Goal: Complete application form

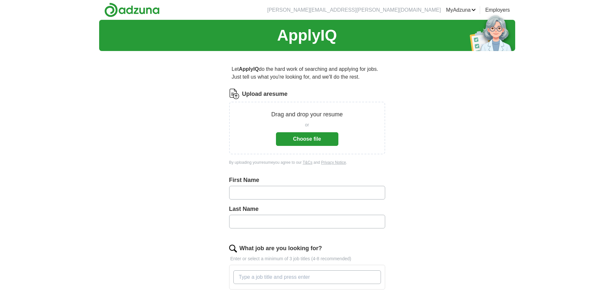
click at [317, 138] on button "Choose file" at bounding box center [307, 139] width 62 height 14
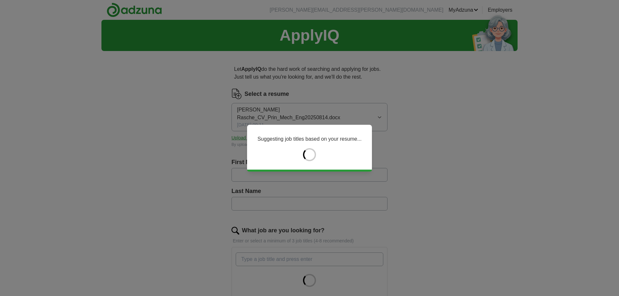
type input "******"
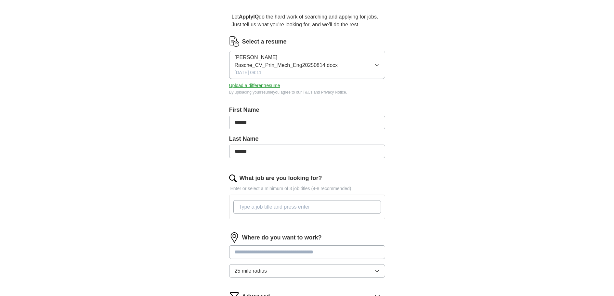
scroll to position [65, 0]
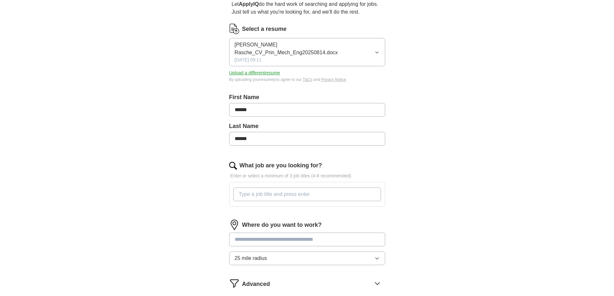
click at [271, 188] on input "What job are you looking for?" at bounding box center [308, 195] width 148 height 14
type input "Principal Engineer"
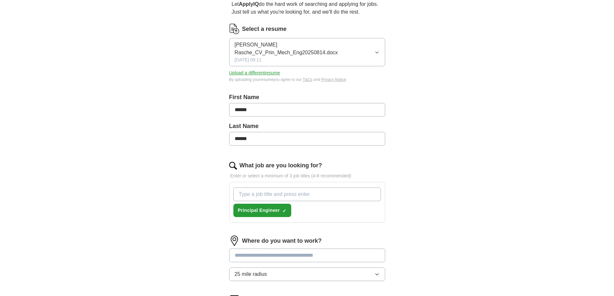
type input "p"
type input "S"
type input "Principal Engineering and Design"
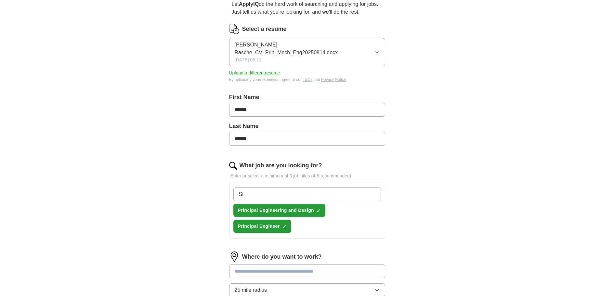
type input "S"
type input "p"
type input "Product Development Engineer"
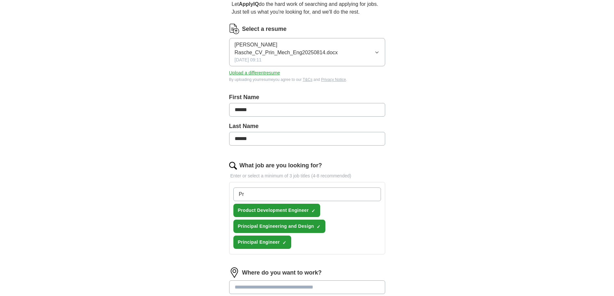
type input "P"
type input "S"
type input "Simulation Engineer"
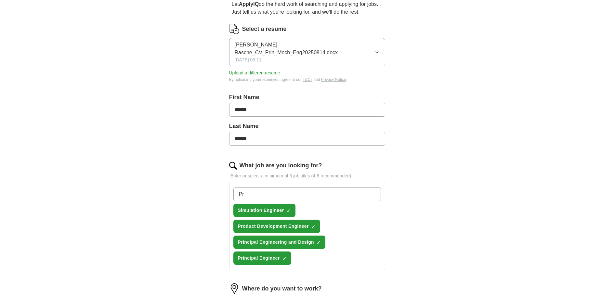
type input "P"
type input "M"
type input "s"
type input "Senior Manufacturing Engineer"
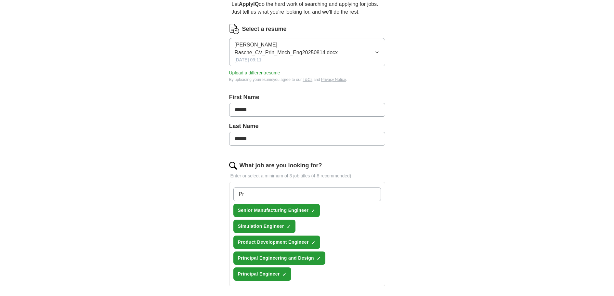
type input "P"
type input "C"
type input "Senior Component Development Engineer"
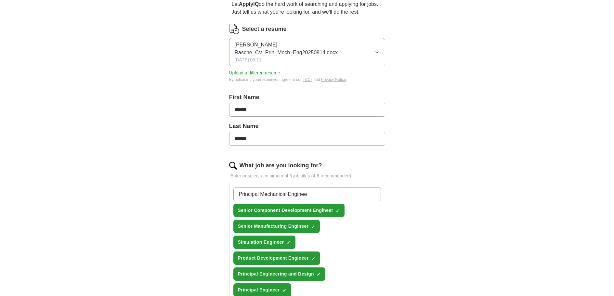
type input "Principal Mechanical Engineer"
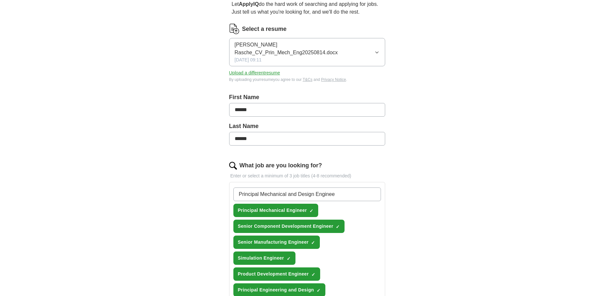
type input "Principal Mechanical and Design Engineer"
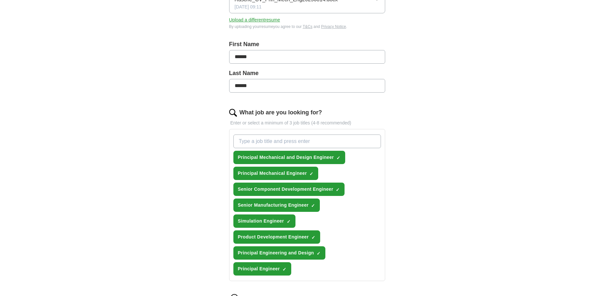
scroll to position [195, 0]
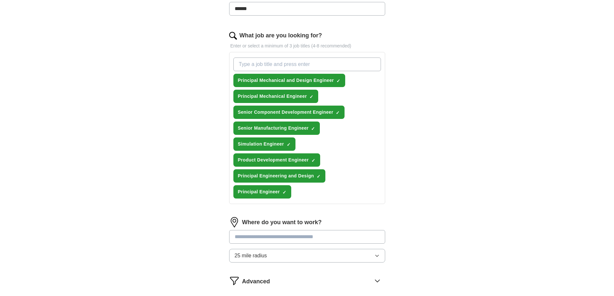
click at [288, 232] on input at bounding box center [307, 237] width 156 height 14
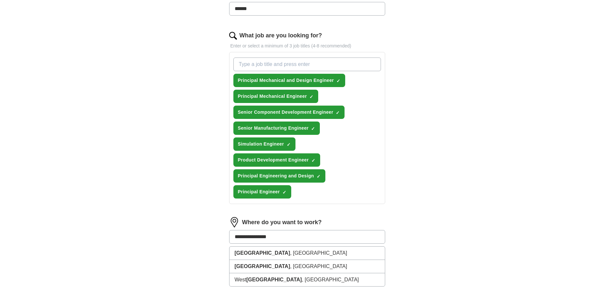
type input "**********"
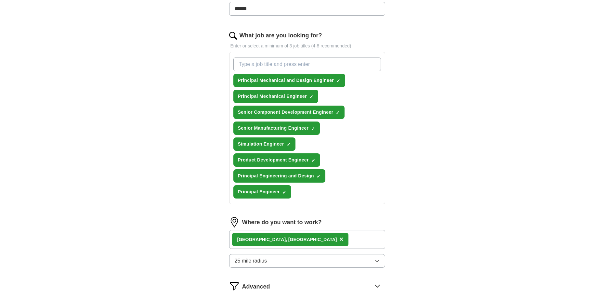
click at [280, 255] on button "25 mile radius" at bounding box center [307, 261] width 156 height 14
click at [308, 230] on div "[GEOGRAPHIC_DATA] , [GEOGRAPHIC_DATA] ×" at bounding box center [307, 239] width 156 height 19
click at [306, 230] on div "[GEOGRAPHIC_DATA] , [GEOGRAPHIC_DATA] ×" at bounding box center [307, 239] width 156 height 19
click at [320, 254] on button "25 mile radius" at bounding box center [307, 261] width 156 height 14
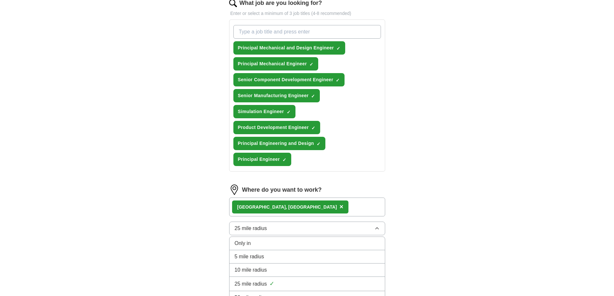
scroll to position [260, 0]
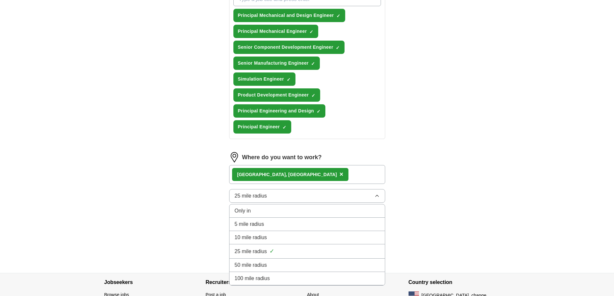
click at [265, 262] on span "50 mile radius" at bounding box center [251, 266] width 33 height 8
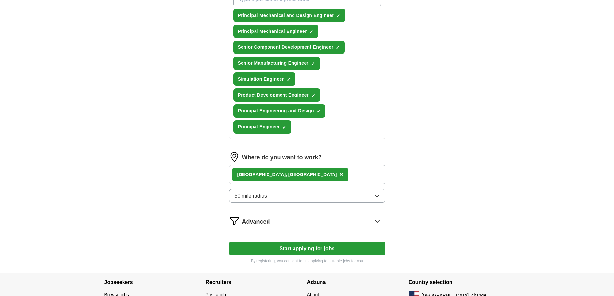
click at [301, 169] on div "[GEOGRAPHIC_DATA] , [GEOGRAPHIC_DATA] ×" at bounding box center [307, 174] width 156 height 19
click at [299, 167] on div "[GEOGRAPHIC_DATA] , [GEOGRAPHIC_DATA] ×" at bounding box center [307, 174] width 156 height 19
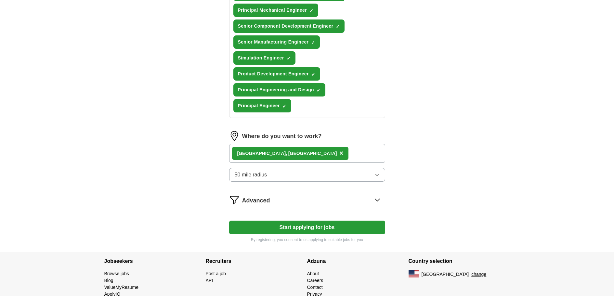
scroll to position [293, 0]
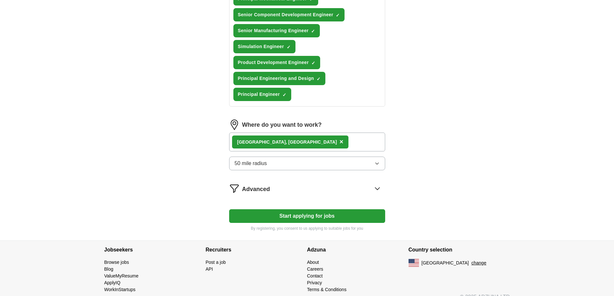
click at [377, 183] on icon at bounding box center [377, 188] width 10 height 10
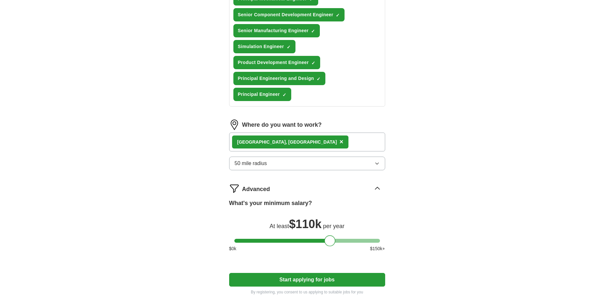
drag, startPoint x: 240, startPoint y: 233, endPoint x: 329, endPoint y: 236, distance: 89.5
click at [329, 236] on div at bounding box center [330, 240] width 11 height 11
click at [308, 273] on button "Start applying for jobs" at bounding box center [307, 280] width 156 height 14
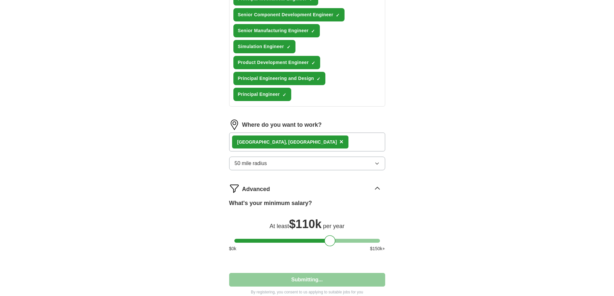
select select "**"
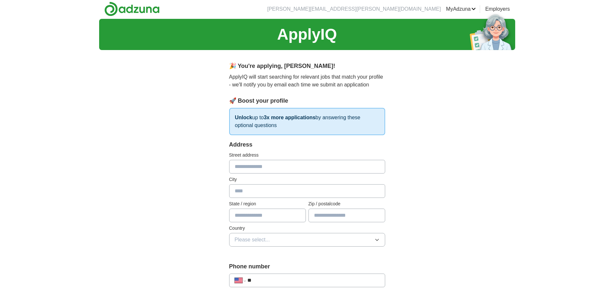
scroll to position [0, 0]
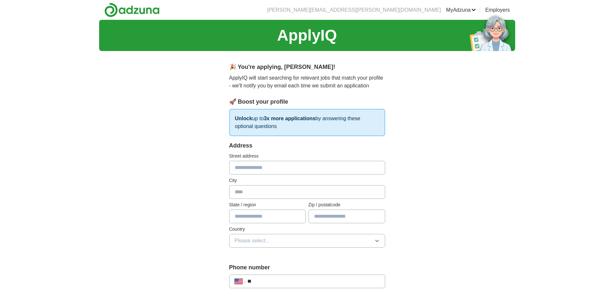
click at [262, 165] on input "text" at bounding box center [307, 168] width 156 height 14
type input "**********"
type input "**"
type input "*****"
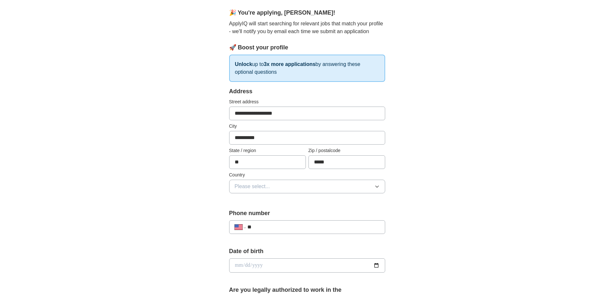
scroll to position [65, 0]
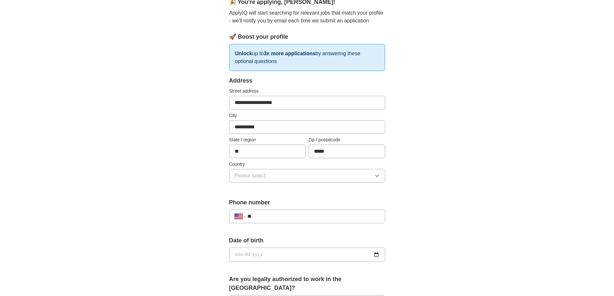
click at [262, 175] on span "Please select..." at bounding box center [252, 176] width 35 height 8
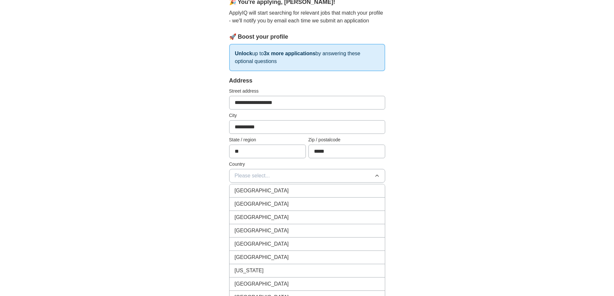
click at [264, 202] on span "[GEOGRAPHIC_DATA]" at bounding box center [262, 204] width 54 height 8
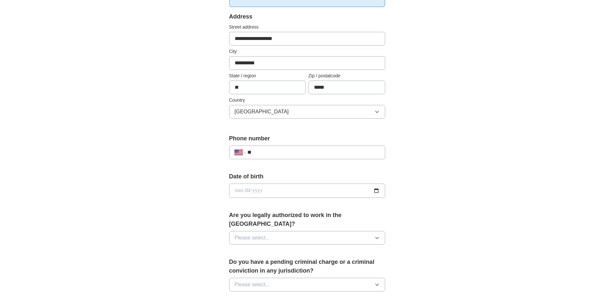
scroll to position [130, 0]
click at [268, 151] on input "**" at bounding box center [314, 152] width 132 height 8
type input "**********"
click at [323, 191] on input "date" at bounding box center [307, 190] width 156 height 14
type input "**********"
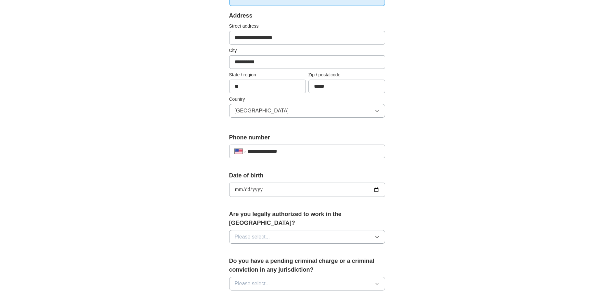
type input "**********"
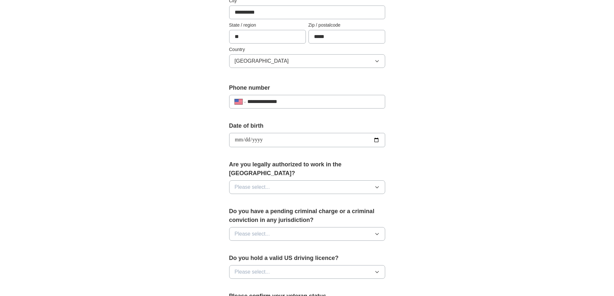
scroll to position [195, 0]
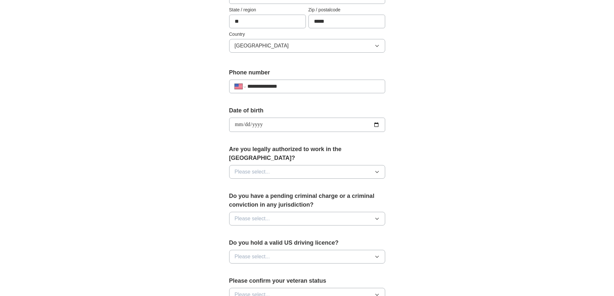
click at [293, 165] on button "Please select..." at bounding box center [307, 172] width 156 height 14
click at [264, 183] on div "Yes" at bounding box center [307, 187] width 145 height 8
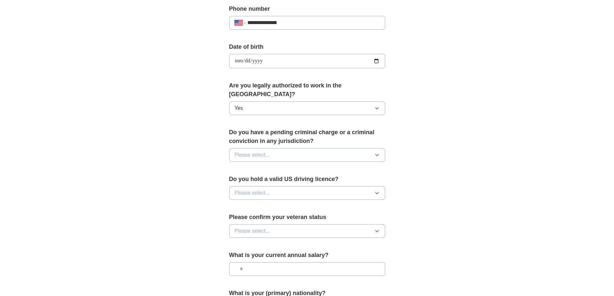
scroll to position [260, 0]
click at [253, 150] on span "Please select..." at bounding box center [252, 154] width 35 height 8
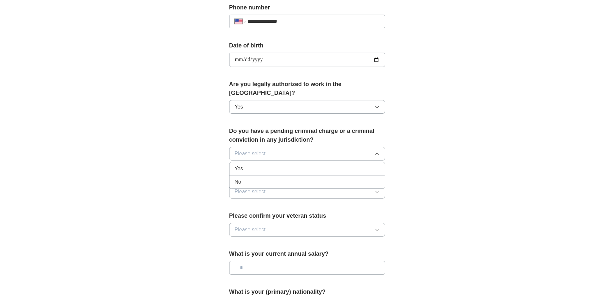
click at [245, 178] on div "No" at bounding box center [307, 182] width 145 height 8
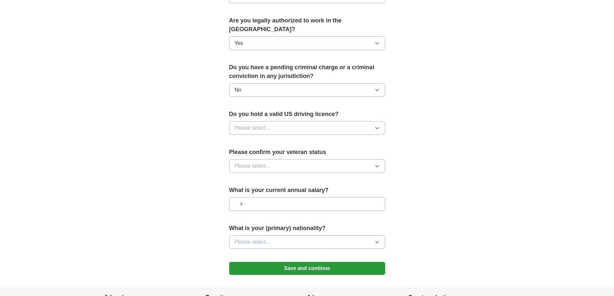
scroll to position [325, 0]
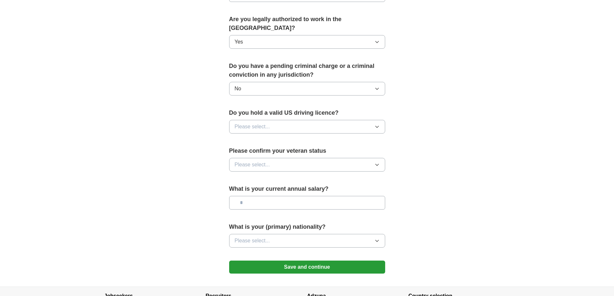
click at [266, 123] on span "Please select..." at bounding box center [252, 127] width 35 height 8
click at [259, 138] on div "Yes" at bounding box center [307, 142] width 145 height 8
click at [279, 158] on button "Please select..." at bounding box center [307, 165] width 156 height 14
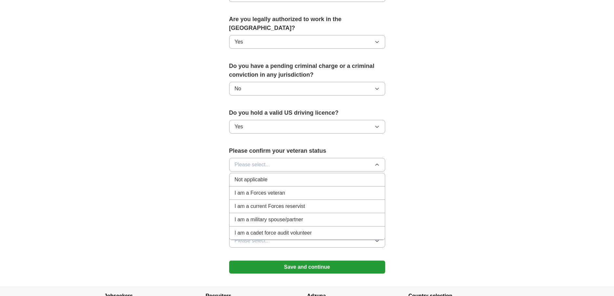
click at [258, 176] on span "Not applicable" at bounding box center [251, 180] width 33 height 8
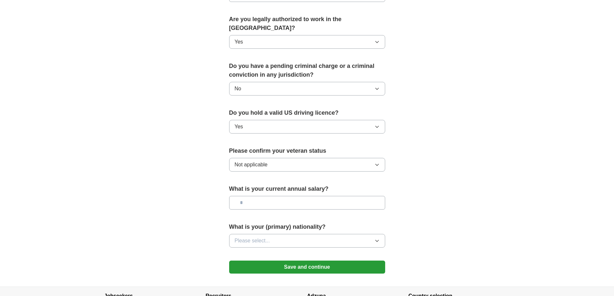
click at [256, 196] on input "text" at bounding box center [307, 203] width 156 height 14
type input "********"
click at [258, 237] on span "Please select..." at bounding box center [252, 241] width 35 height 8
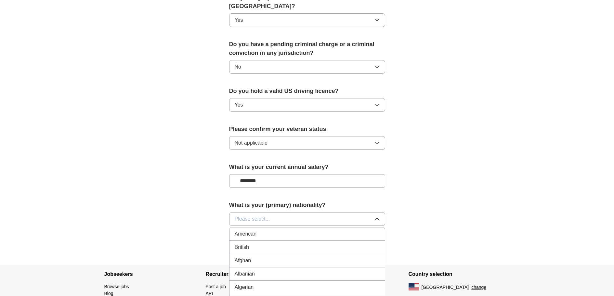
scroll to position [358, 0]
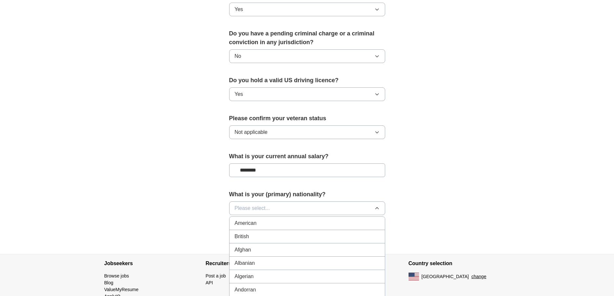
click at [253, 220] on span "American" at bounding box center [246, 224] width 22 height 8
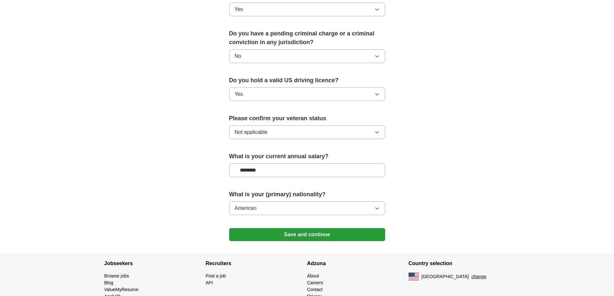
scroll to position [373, 0]
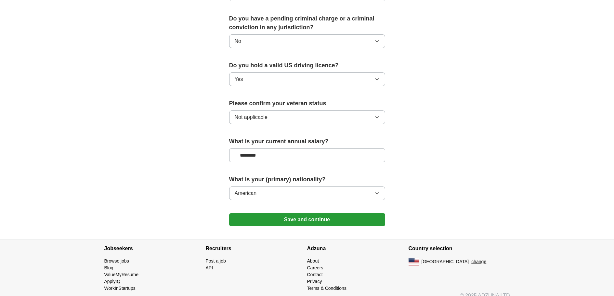
click at [295, 213] on button "Save and continue" at bounding box center [307, 219] width 156 height 13
